Goal: Browse casually: Explore the website without a specific task or goal

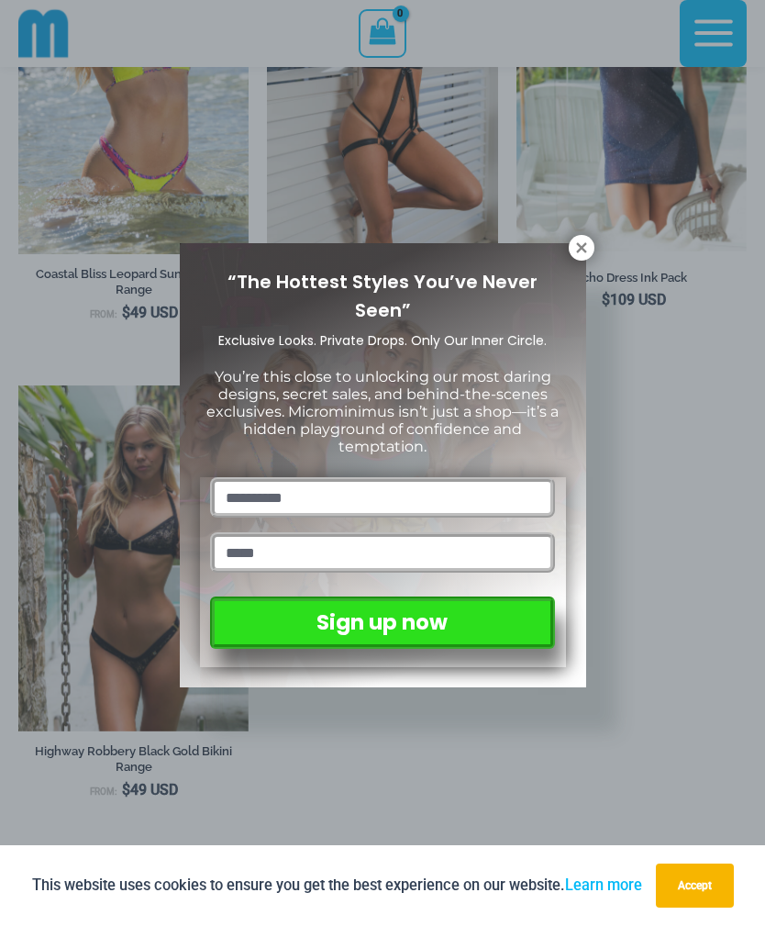
scroll to position [2177, 0]
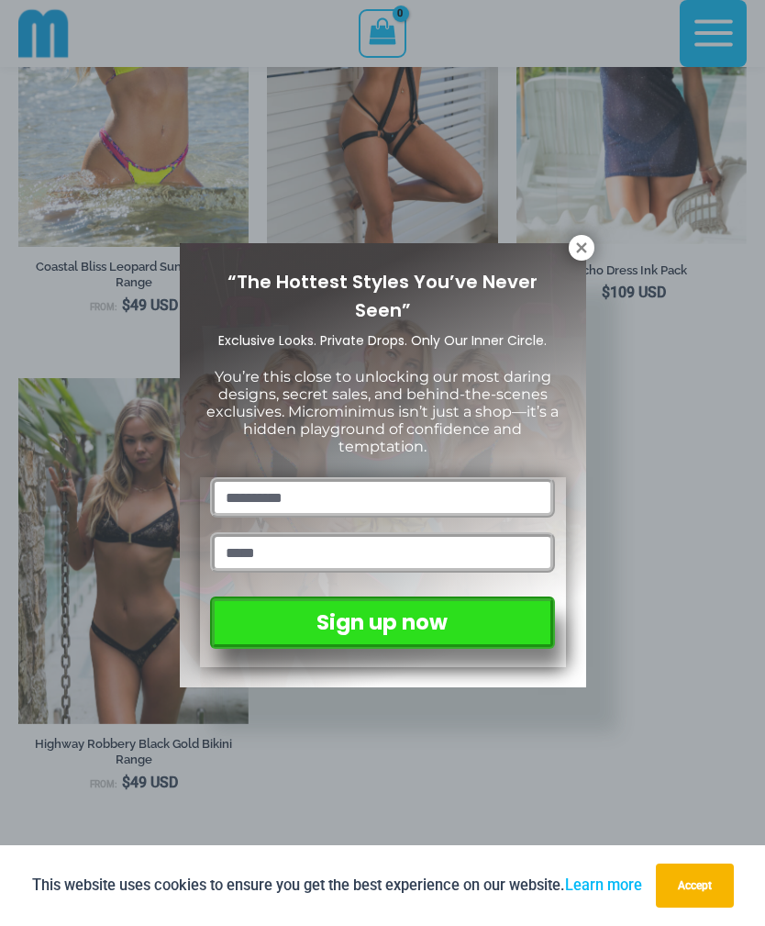
click at [577, 254] on icon at bounding box center [581, 247] width 17 height 17
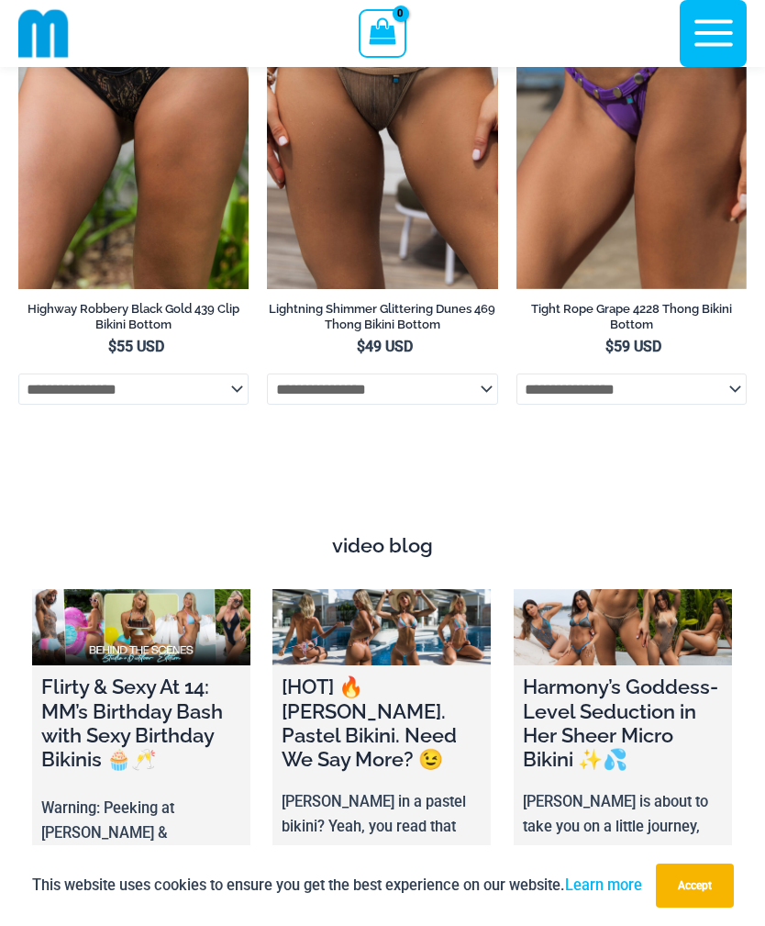
scroll to position [8090, 0]
